Goal: Task Accomplishment & Management: Manage account settings

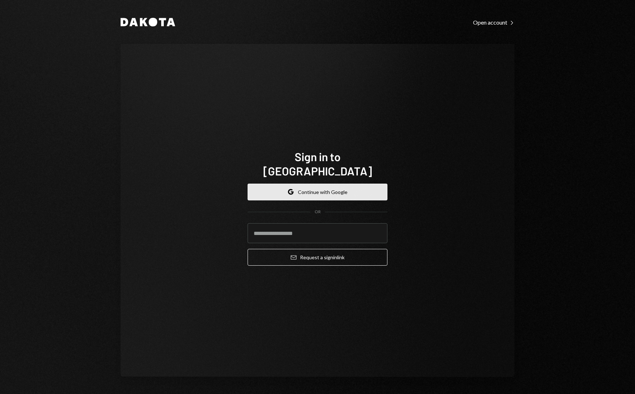
click at [291, 189] on icon "Google" at bounding box center [291, 192] width 6 height 6
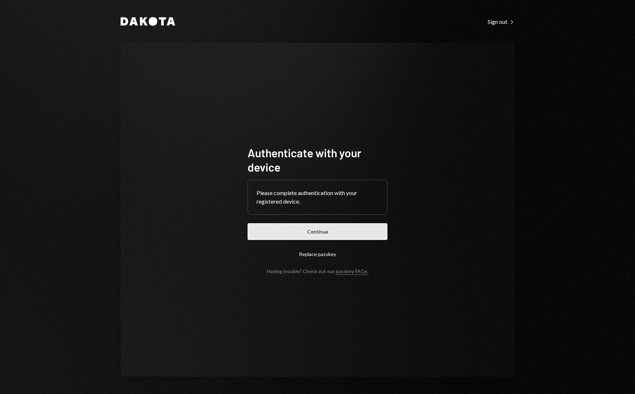
click at [301, 235] on button "Continue" at bounding box center [318, 231] width 140 height 17
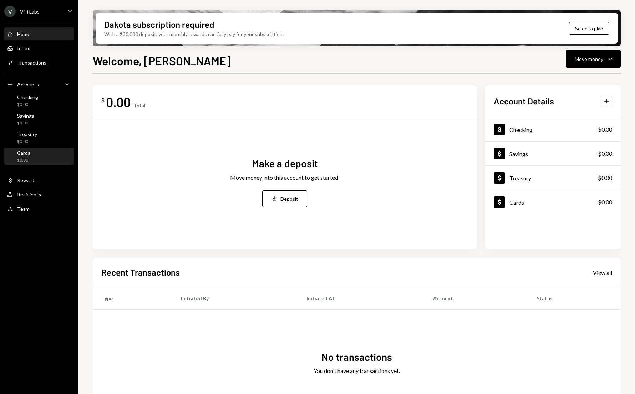
click at [26, 157] on div "Cards $0.00" at bounding box center [23, 157] width 13 height 14
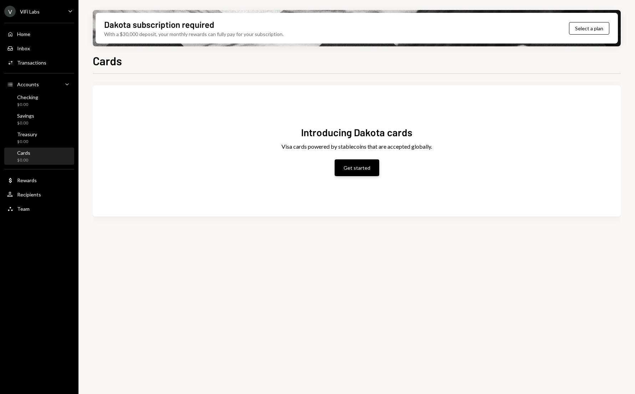
click at [344, 166] on button "Get started" at bounding box center [357, 168] width 45 height 17
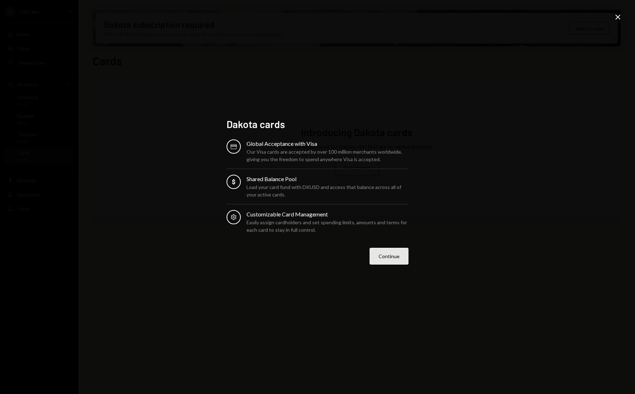
click at [383, 259] on button "Continue" at bounding box center [389, 256] width 39 height 17
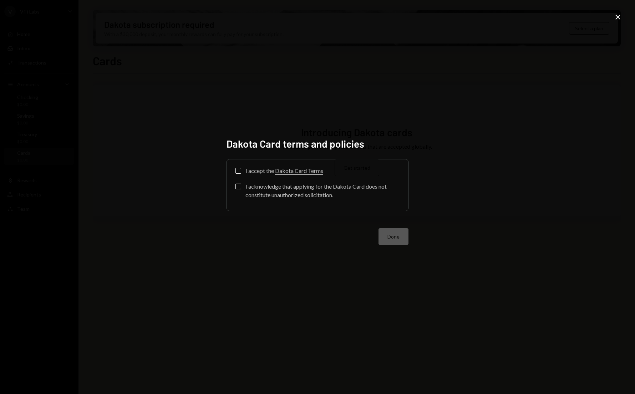
click at [237, 171] on button "I accept the Dakota Card Terms" at bounding box center [239, 171] width 6 height 6
click at [237, 187] on button "I acknowledge that applying for the Dakota Card does not constitute unauthorize…" at bounding box center [239, 187] width 6 height 6
click at [392, 238] on button "Done" at bounding box center [394, 236] width 30 height 17
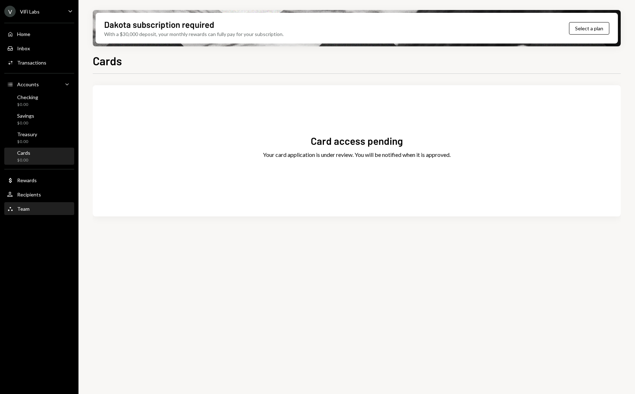
click at [30, 211] on div "Team Team" at bounding box center [39, 209] width 64 height 6
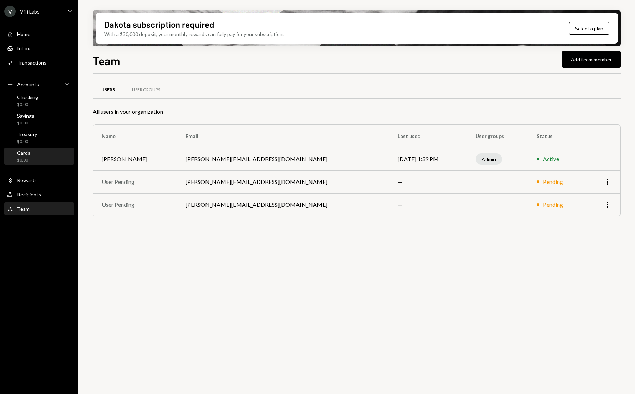
click at [29, 155] on div "Cards" at bounding box center [23, 153] width 13 height 6
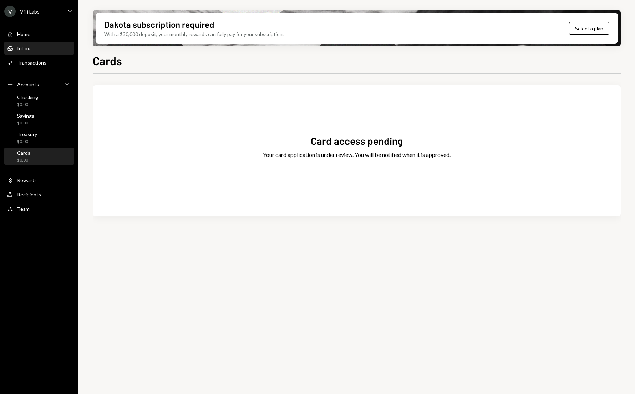
click at [20, 49] on div "Inbox" at bounding box center [23, 48] width 13 height 6
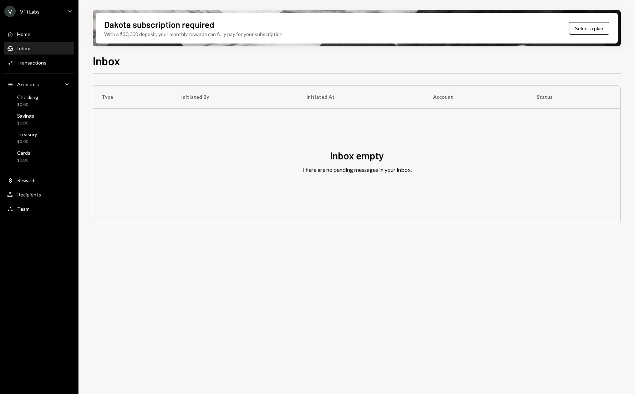
click at [28, 9] on div "ViFi Labs" at bounding box center [30, 12] width 20 height 6
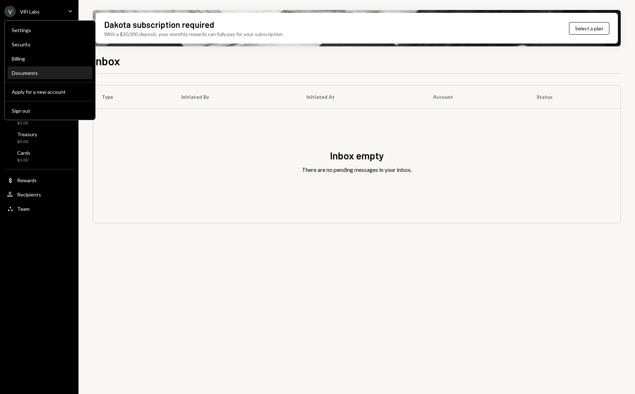
click at [21, 72] on div "Documents" at bounding box center [50, 73] width 76 height 6
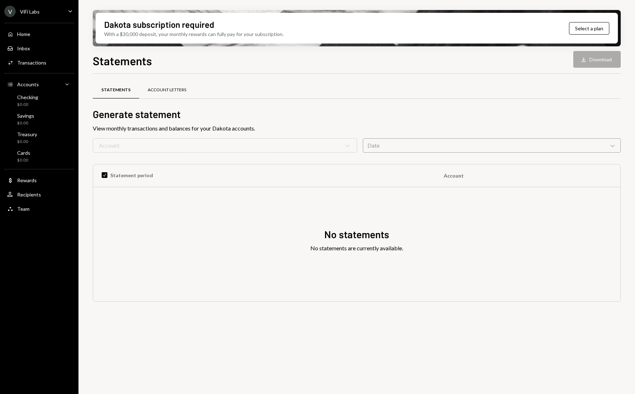
click at [156, 89] on div "Account Letters" at bounding box center [167, 90] width 39 height 6
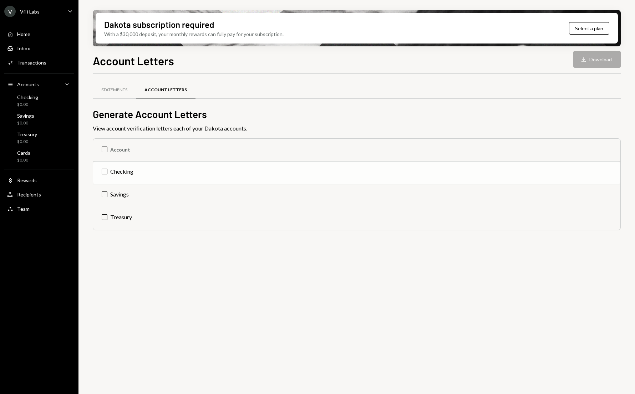
click at [104, 175] on td "Checking" at bounding box center [357, 173] width 528 height 23
click at [592, 57] on button "Download Download" at bounding box center [597, 59] width 47 height 17
click at [17, 378] on div "V ViFi Labs Caret Down Home Home Inbox Inbox Activities Transactions Accounts A…" at bounding box center [39, 197] width 79 height 394
click at [22, 104] on div "$0.00" at bounding box center [27, 105] width 21 height 6
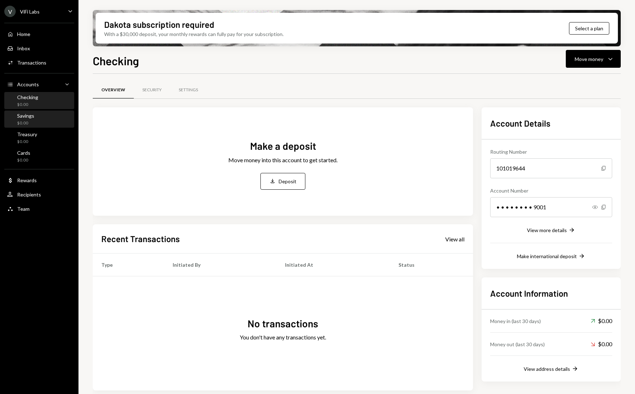
click at [32, 120] on div "Savings $0.00" at bounding box center [25, 120] width 17 height 14
click at [37, 99] on div "Checking" at bounding box center [27, 97] width 21 height 6
click at [56, 10] on div "V ViFi Labs Caret Down" at bounding box center [39, 11] width 79 height 11
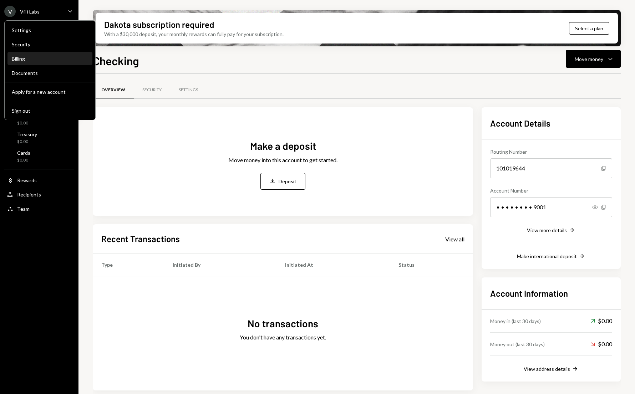
click at [25, 61] on div "Billing" at bounding box center [50, 59] width 76 height 6
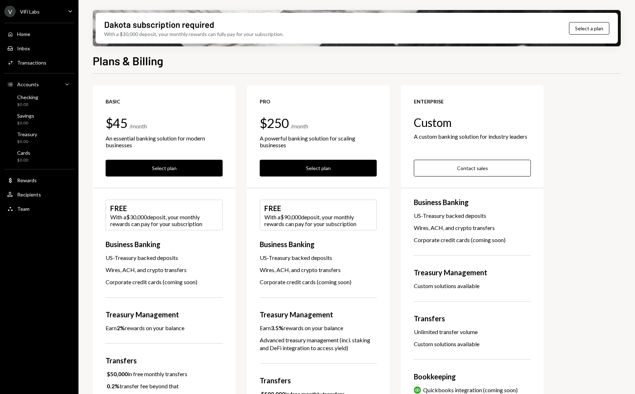
click at [238, 216] on div "Basic $45 / month An essential banking solution for modern businesses Select pl…" at bounding box center [357, 306] width 528 height 442
